Goal: Information Seeking & Learning: Learn about a topic

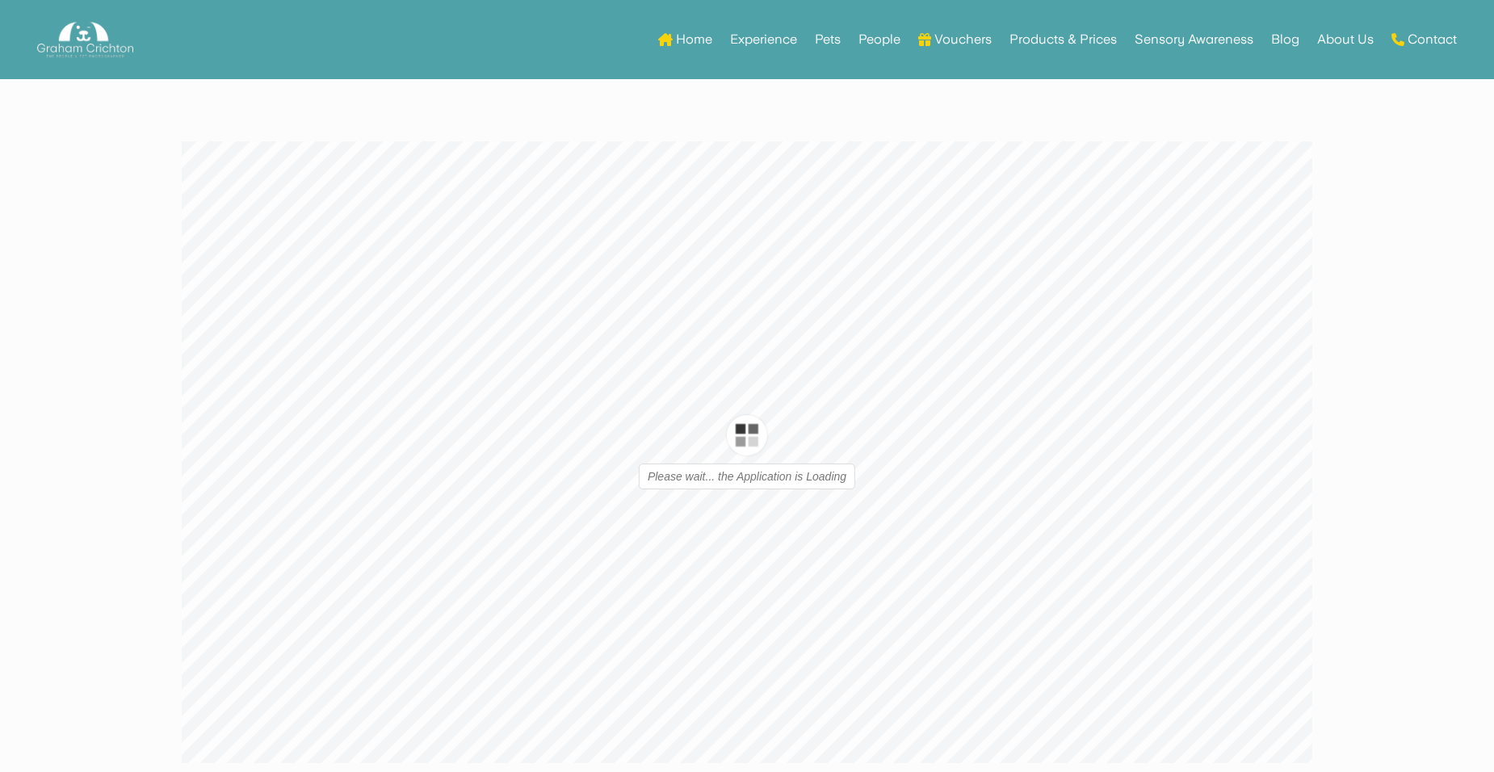
type input "1"
type input "16"
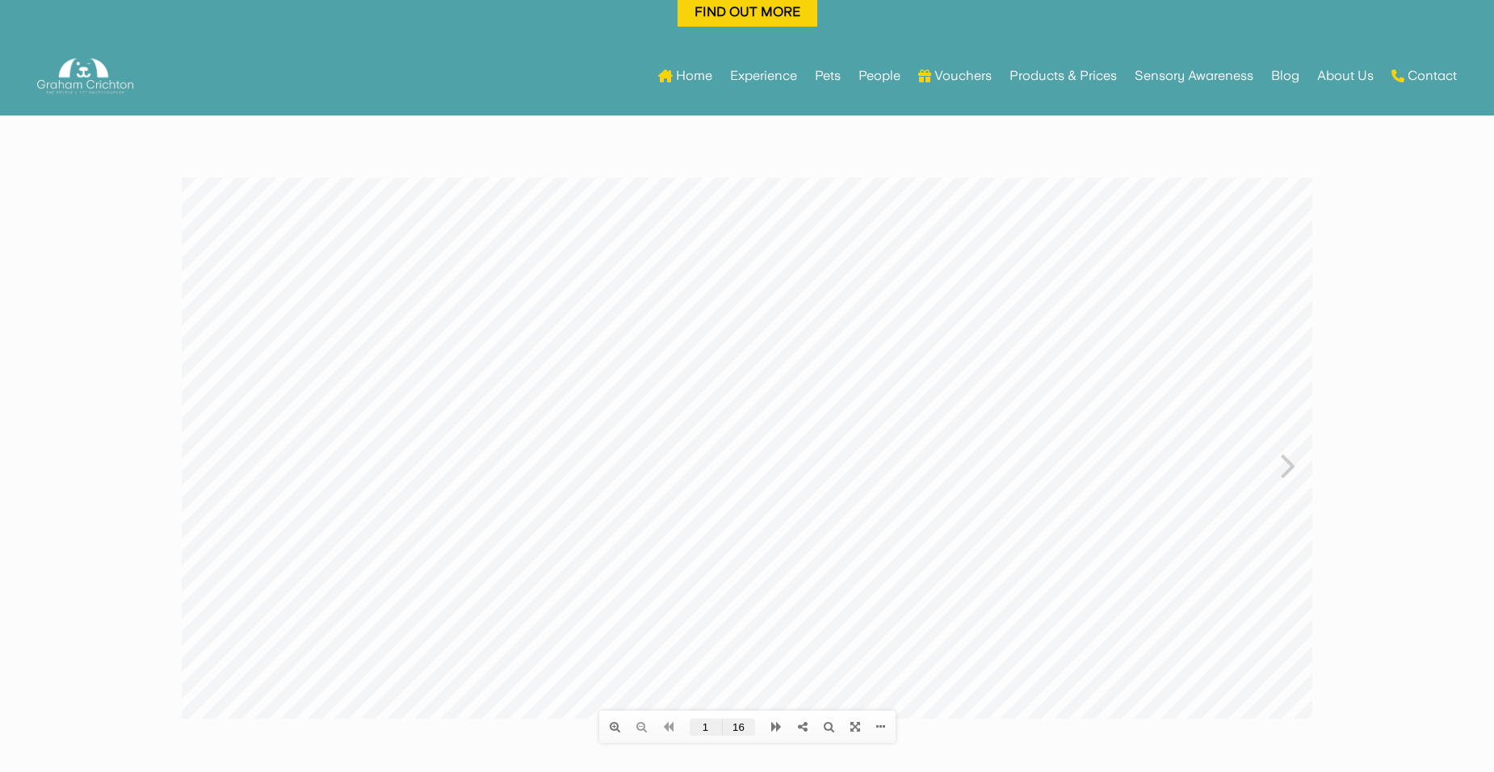
scroll to position [61, 0]
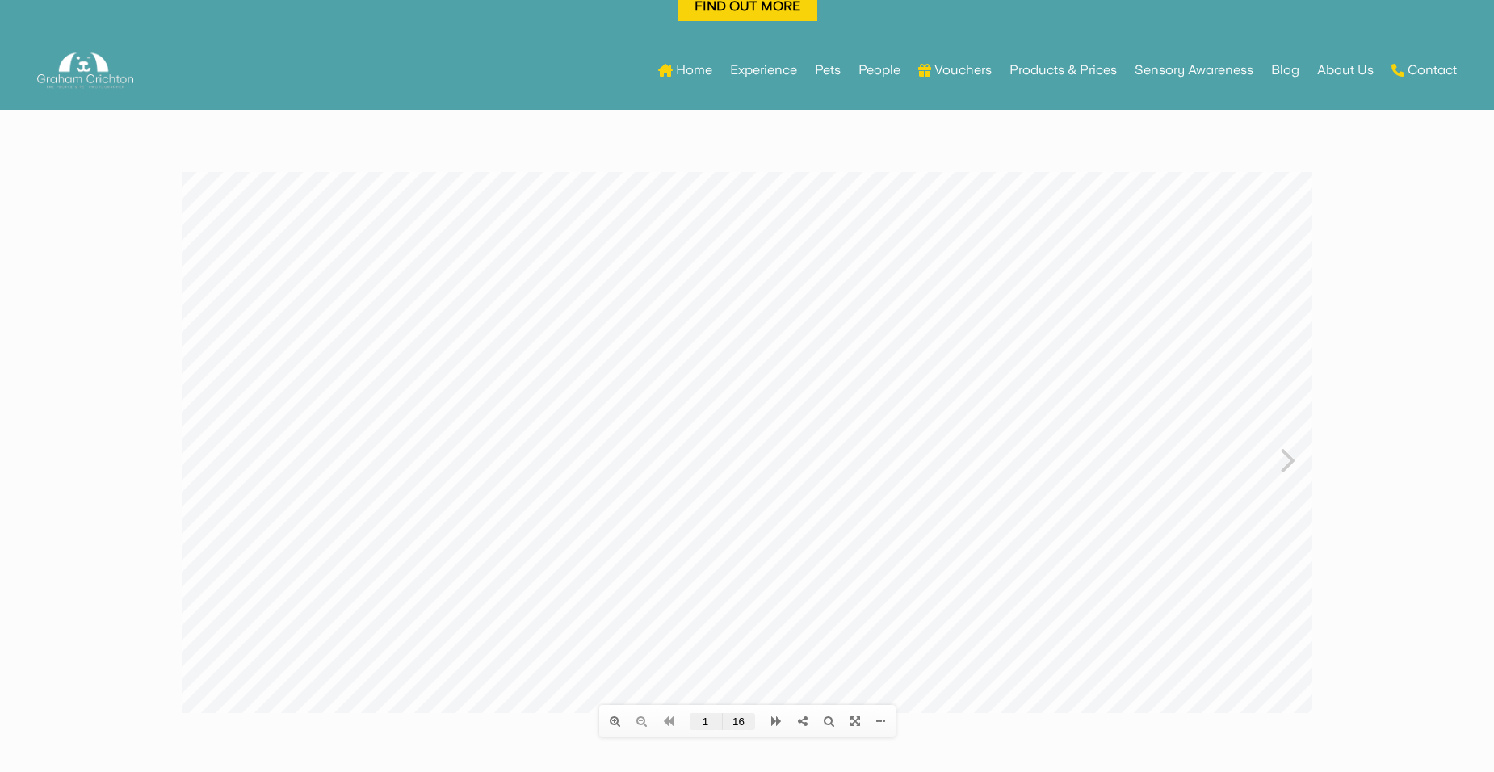
click at [1289, 456] on icon at bounding box center [1288, 459] width 15 height 42
click at [1282, 463] on icon at bounding box center [1288, 459] width 15 height 42
click at [1282, 464] on icon at bounding box center [1288, 459] width 15 height 42
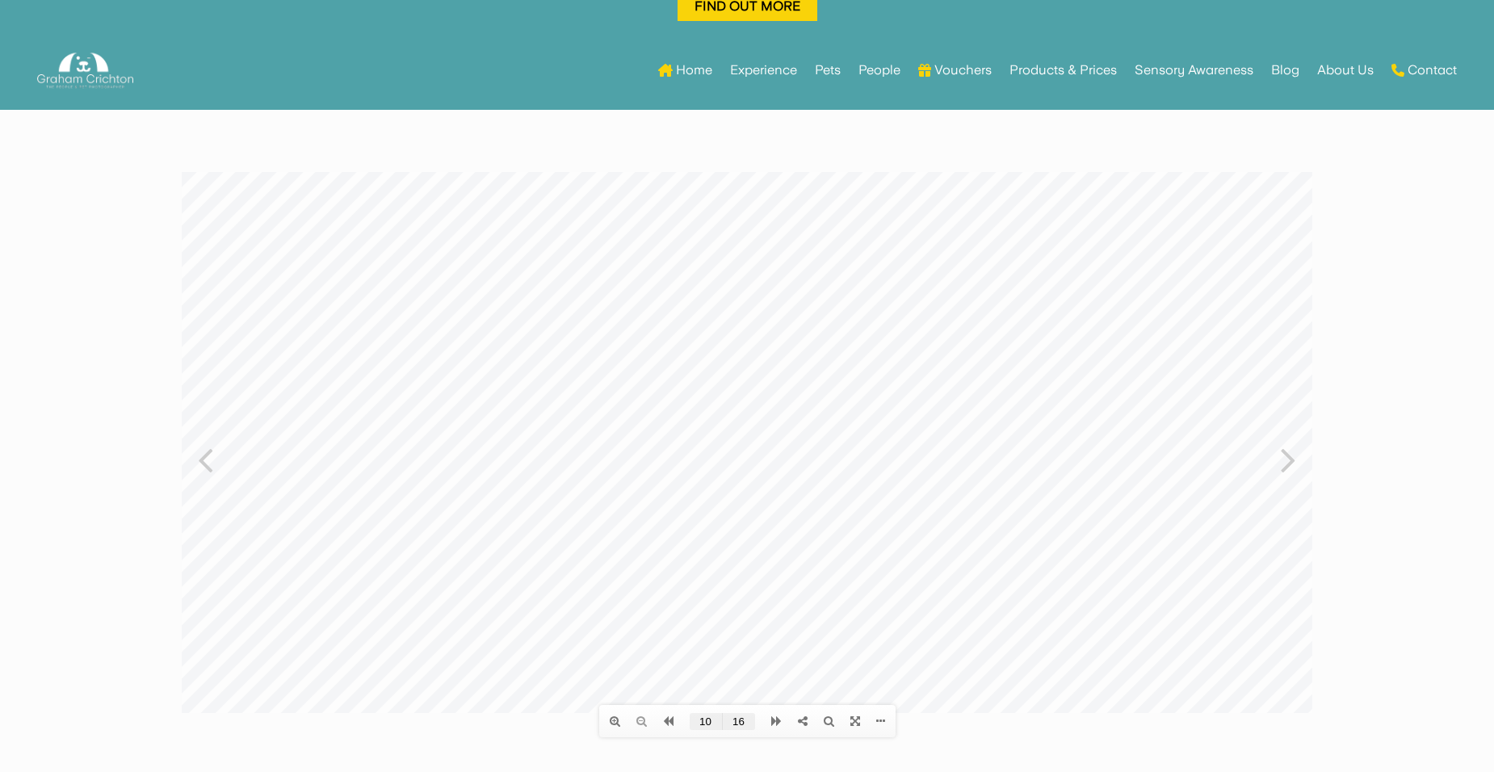
click at [1282, 464] on icon at bounding box center [1288, 459] width 15 height 42
click at [1284, 466] on icon at bounding box center [1288, 459] width 15 height 42
click at [202, 447] on icon at bounding box center [205, 459] width 15 height 42
click at [208, 456] on icon at bounding box center [205, 459] width 15 height 42
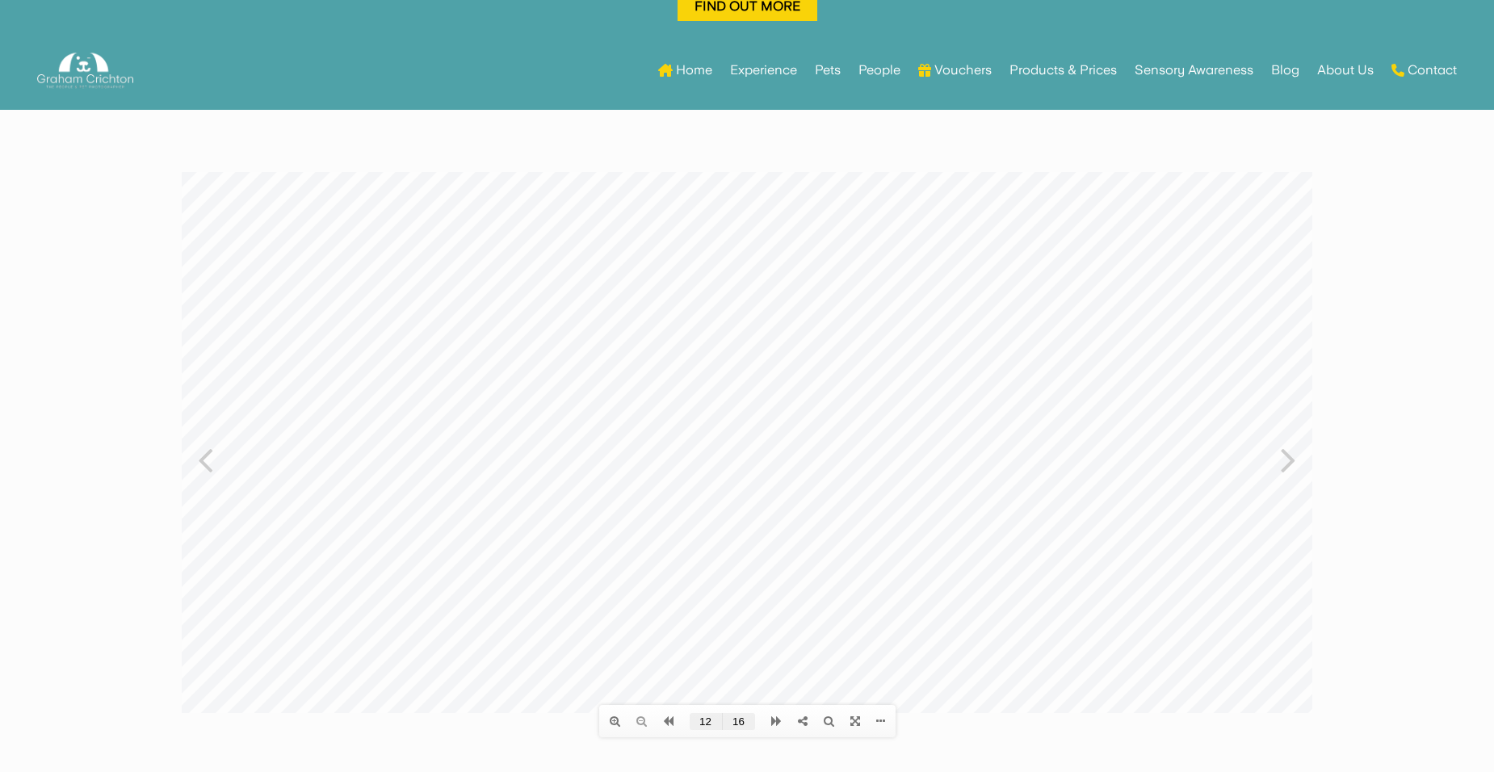
click at [208, 457] on icon at bounding box center [205, 459] width 15 height 42
type input "4"
